Goal: Task Accomplishment & Management: Manage account settings

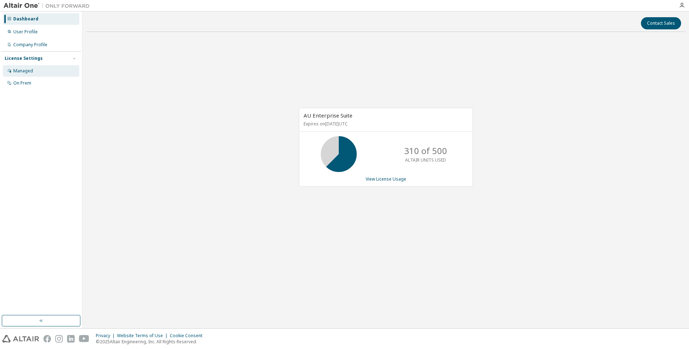
click at [23, 70] on div "Managed" at bounding box center [23, 71] width 20 height 6
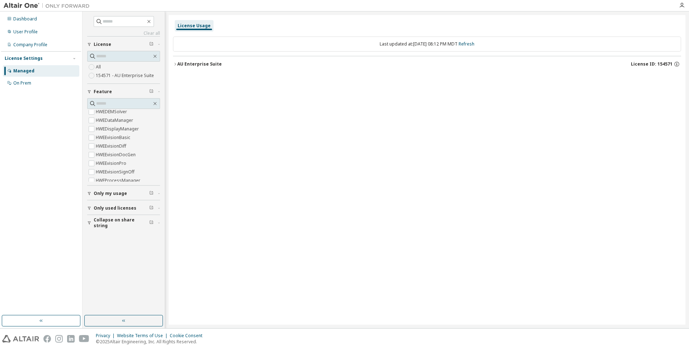
scroll to position [567, 0]
click at [684, 6] on icon "button" at bounding box center [682, 6] width 6 height 6
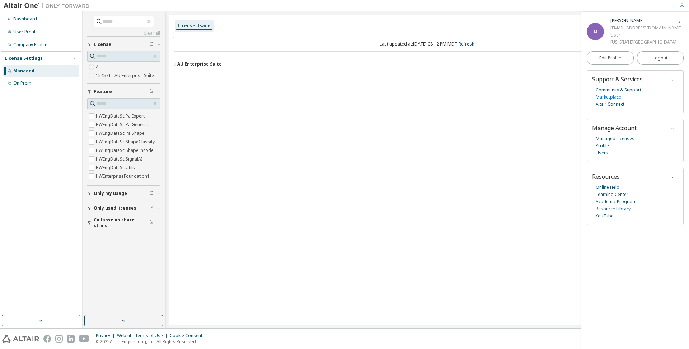
click at [601, 98] on link "Marketplace" at bounding box center [608, 97] width 25 height 7
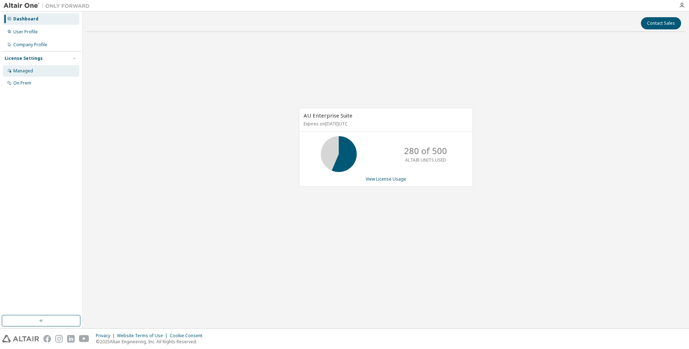
click at [14, 72] on div "Managed" at bounding box center [23, 71] width 20 height 6
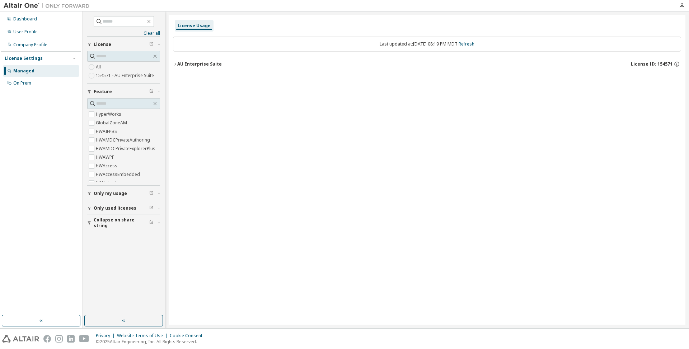
click at [178, 63] on div "AU Enterprise Suite" at bounding box center [199, 64] width 44 height 6
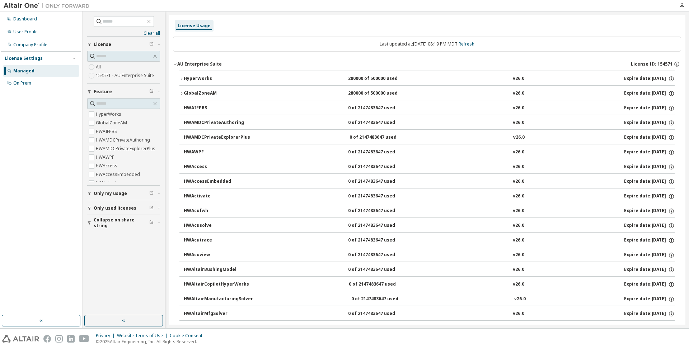
click at [108, 194] on span "Only my usage" at bounding box center [110, 194] width 33 height 6
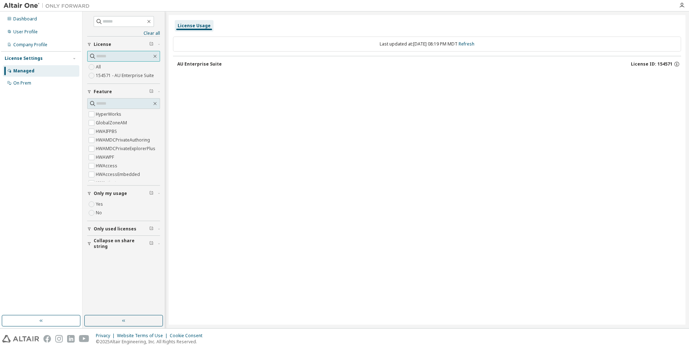
click at [121, 57] on input "text" at bounding box center [124, 56] width 56 height 7
paste input "**********"
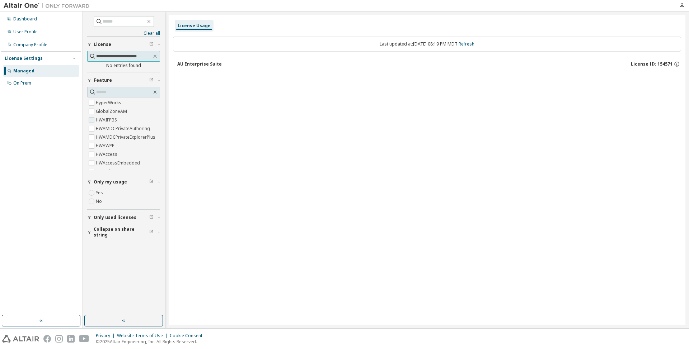
scroll to position [0, 4]
type input "**********"
click at [28, 34] on div "User Profile" at bounding box center [25, 32] width 24 height 6
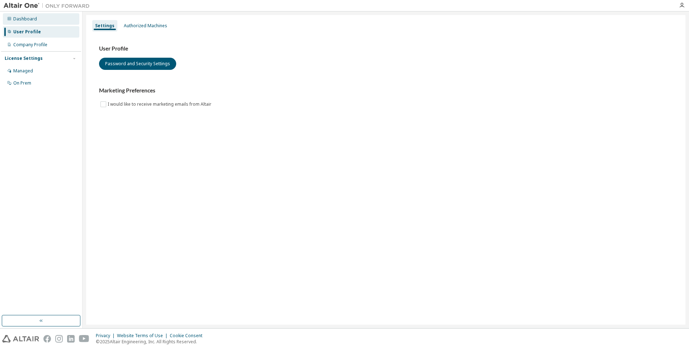
click at [25, 23] on div "Dashboard" at bounding box center [41, 18] width 76 height 11
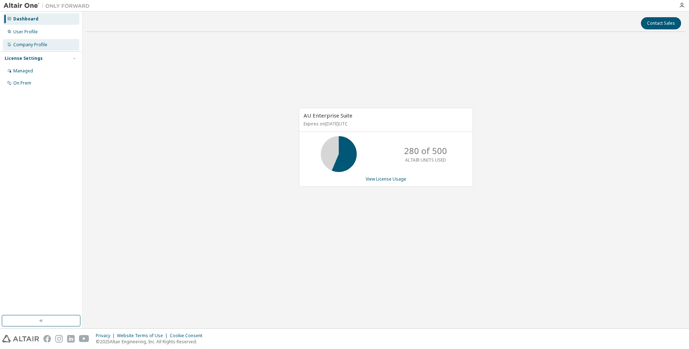
click at [37, 46] on div "Company Profile" at bounding box center [30, 45] width 34 height 6
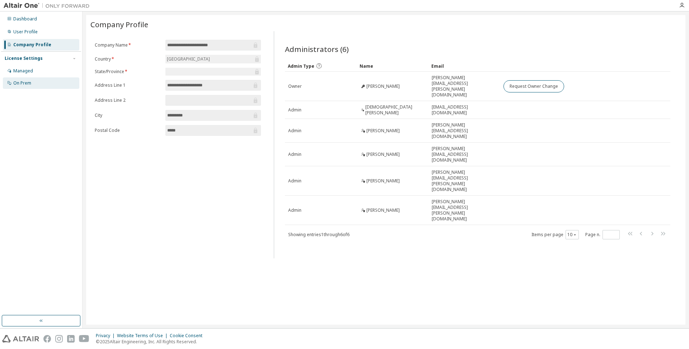
click at [19, 80] on div "On Prem" at bounding box center [22, 83] width 18 height 6
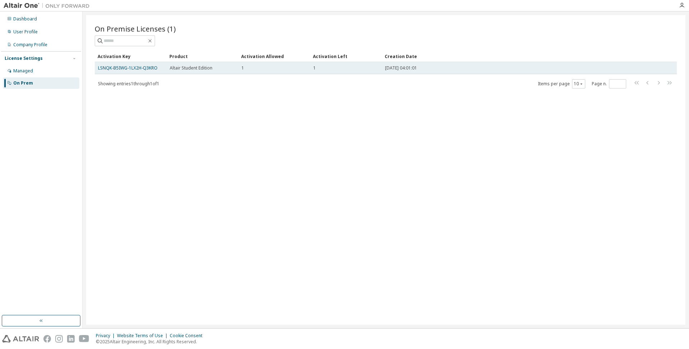
click at [172, 69] on span "Altair Student Edition" at bounding box center [191, 68] width 43 height 6
click at [136, 69] on link "LSNQK-B5IWG-1LX2H-Q3KRO" at bounding box center [128, 68] width 60 height 6
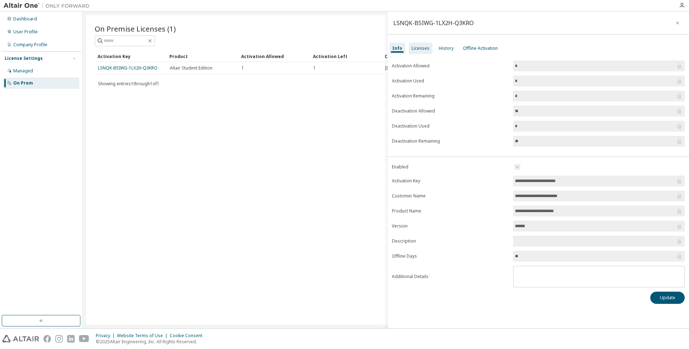
click at [418, 50] on div "Licenses" at bounding box center [421, 49] width 18 height 6
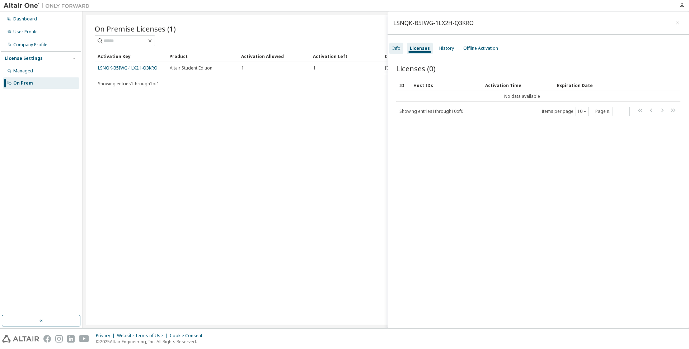
click at [400, 50] on div "Info" at bounding box center [396, 49] width 8 height 6
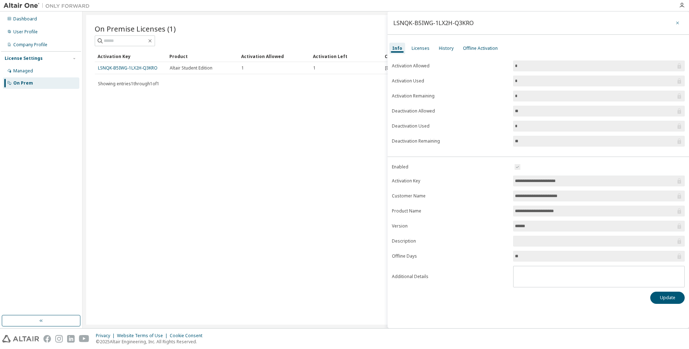
click at [675, 20] on icon "button" at bounding box center [677, 23] width 5 height 6
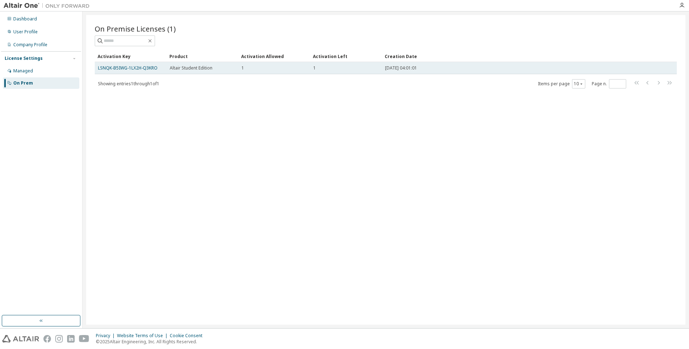
click at [469, 72] on td "[DATE] 04:01:01" at bounding box center [515, 68] width 266 height 12
click at [404, 69] on span "[DATE] 04:01:01" at bounding box center [401, 68] width 32 height 6
click at [126, 67] on link "LSNQK-B5IWG-1LX2H-Q3KRO" at bounding box center [128, 68] width 60 height 6
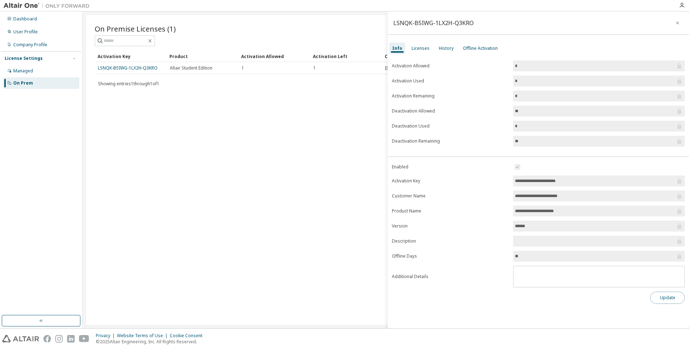
click at [667, 294] on button "Update" at bounding box center [667, 298] width 34 height 12
click at [679, 21] on icon "button" at bounding box center [677, 23] width 5 height 6
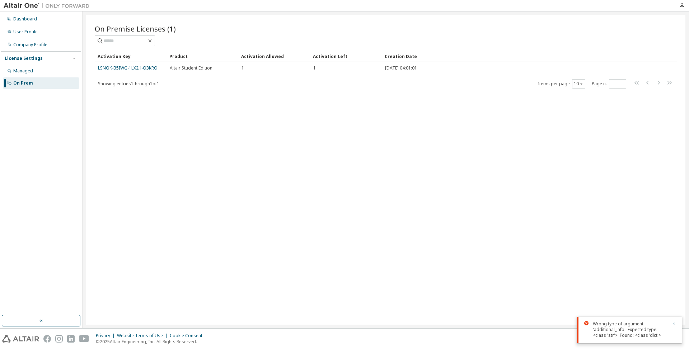
click at [343, 90] on div "On Premise Licenses (1) Clear Load Save Save As Field Operator Value Select fil…" at bounding box center [385, 170] width 599 height 310
